Goal: Find specific page/section: Find specific page/section

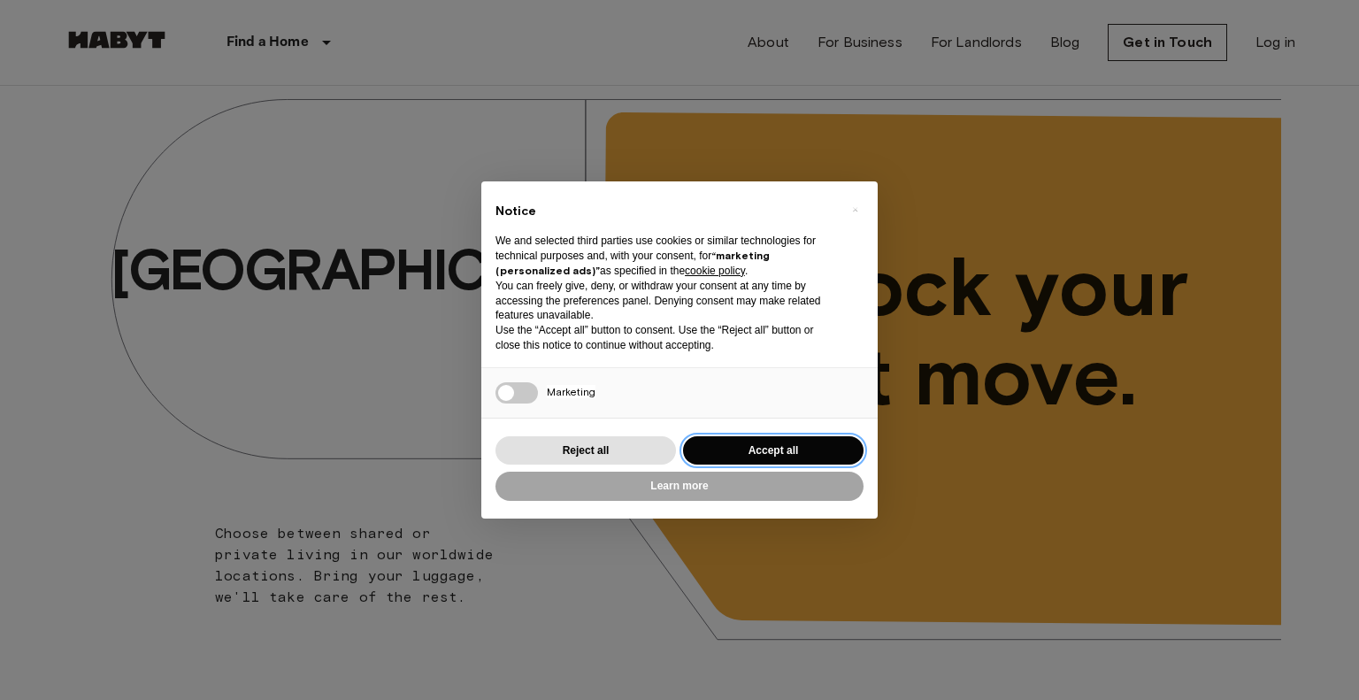
click at [766, 450] on button "Accept all" at bounding box center [773, 450] width 181 height 29
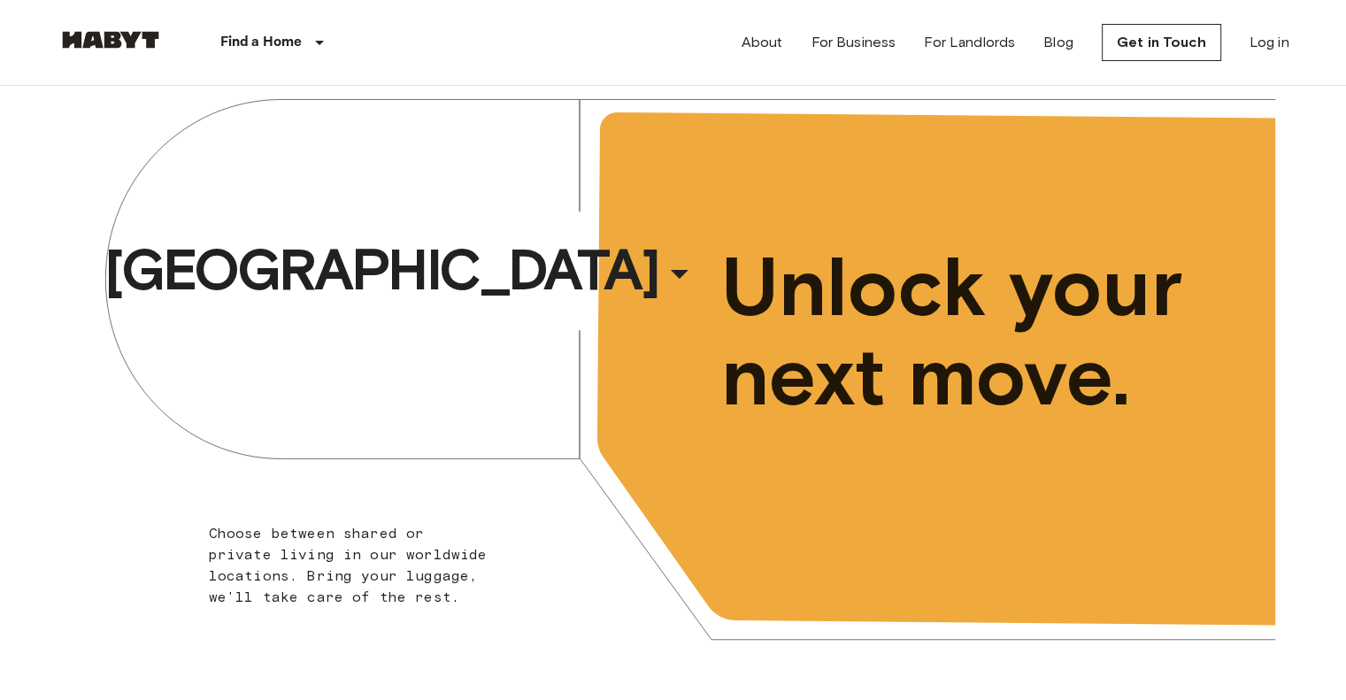
click at [417, 208] on div "Brussels ​ ​ Choose between shared or private living in our worldwide locations…" at bounding box center [674, 380] width 1204 height 615
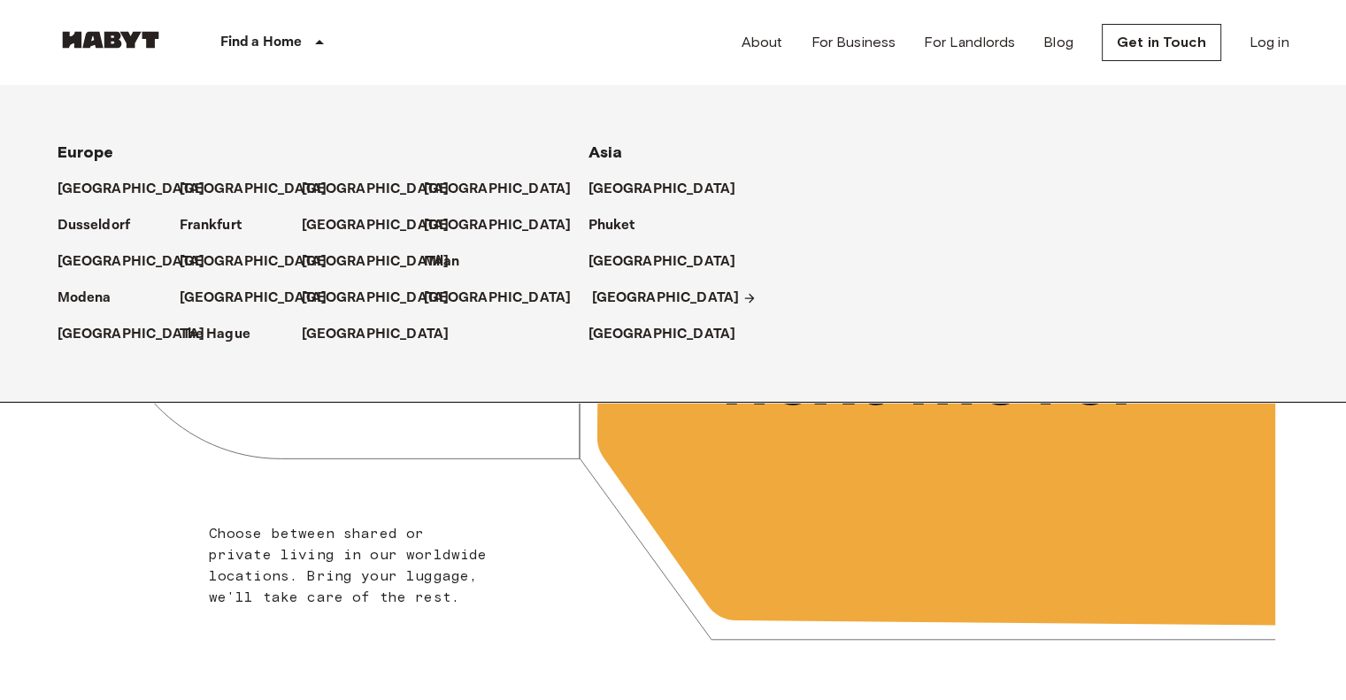
click at [616, 292] on p "[GEOGRAPHIC_DATA]" at bounding box center [666, 298] width 148 height 21
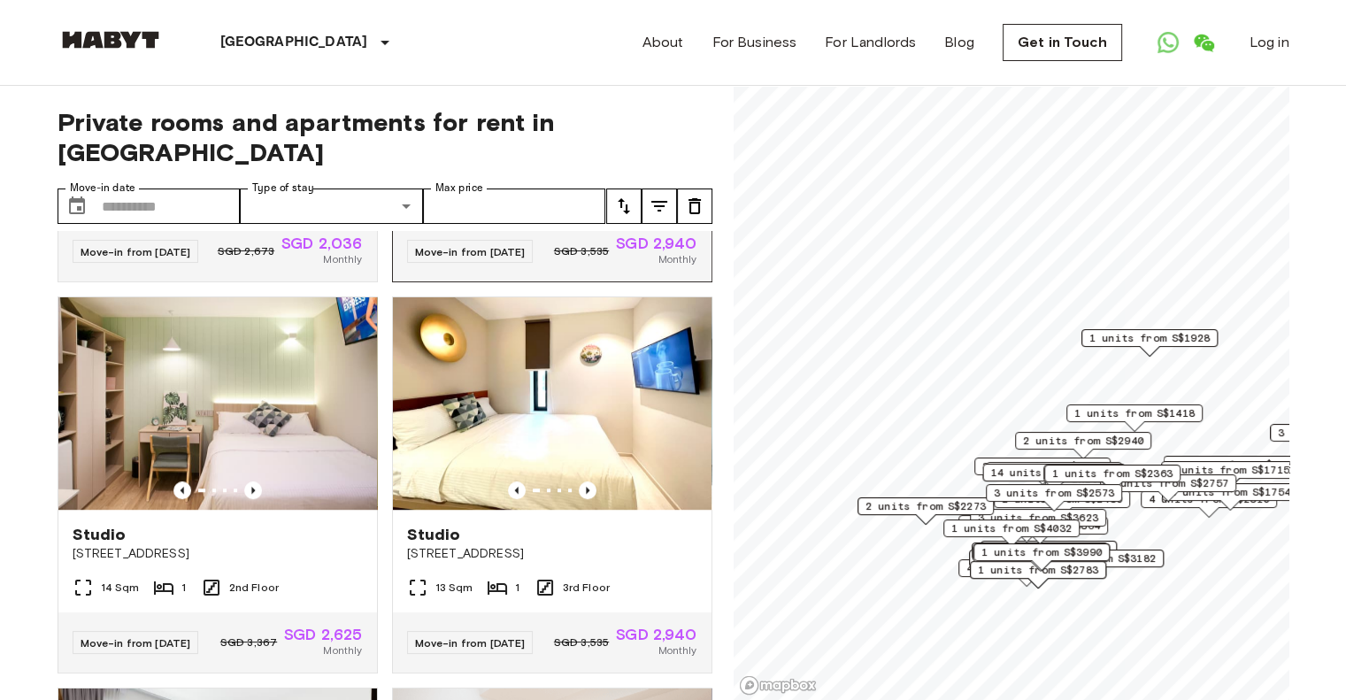
scroll to position [949, 0]
